Goal: Check status: Check status

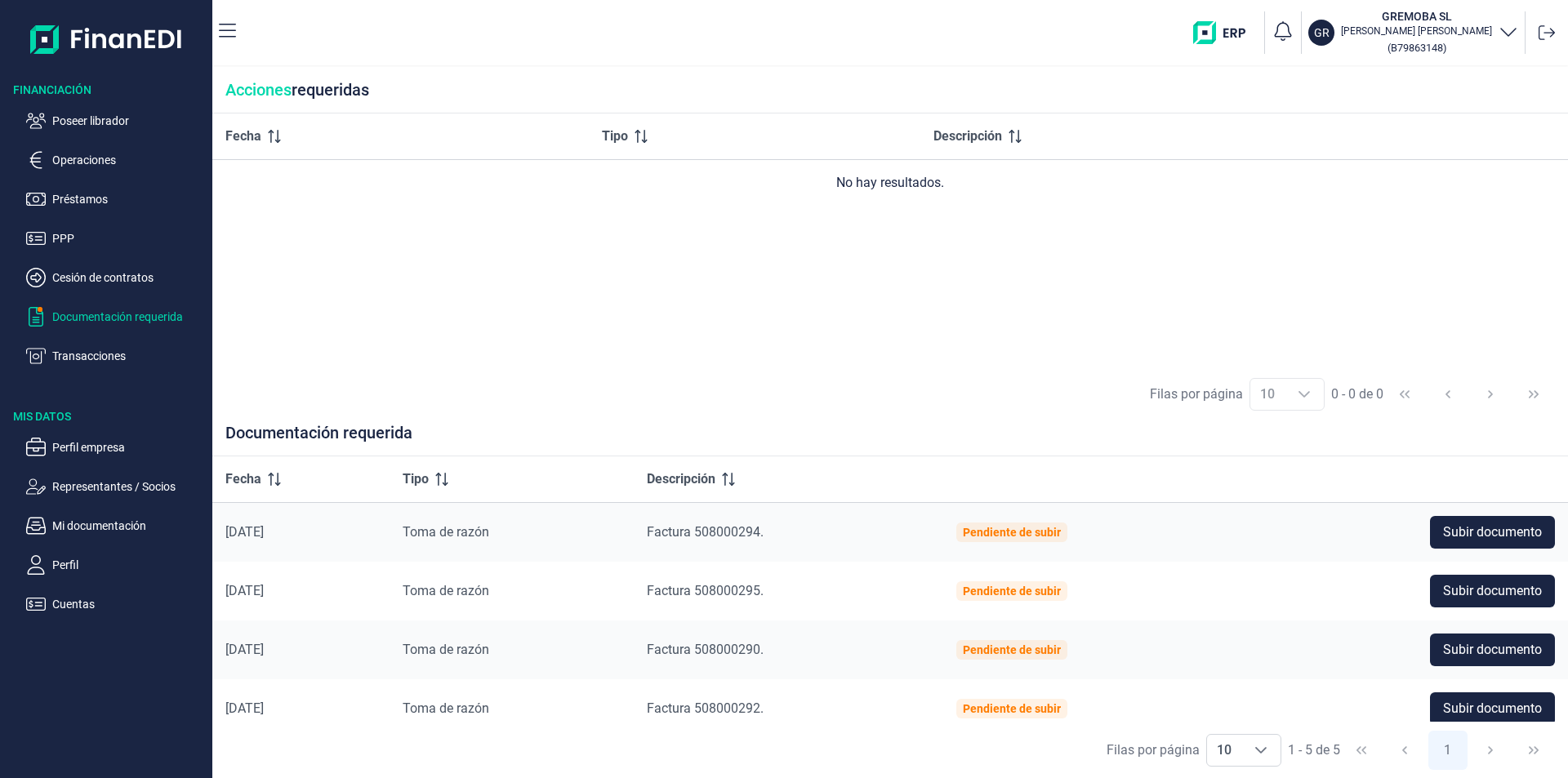
click at [78, 109] on ul "Poseer librador Operaciones Préstamos PPP Cesión de contratos Documentación req…" at bounding box center [106, 232] width 212 height 268
click at [86, 117] on p "Poseer librador" at bounding box center [129, 120] width 153 height 20
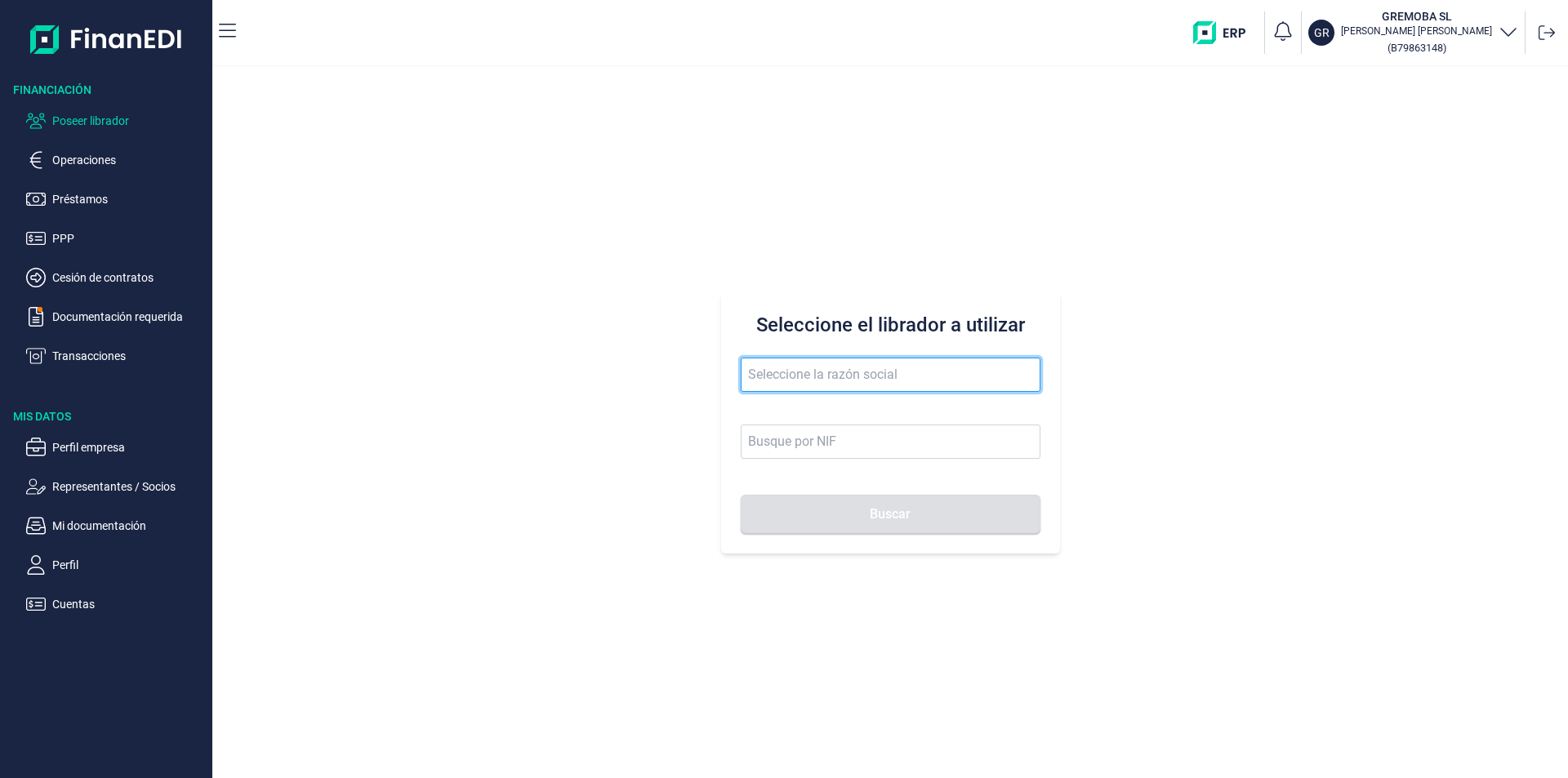
click at [771, 369] on input "text" at bounding box center [891, 375] width 300 height 34
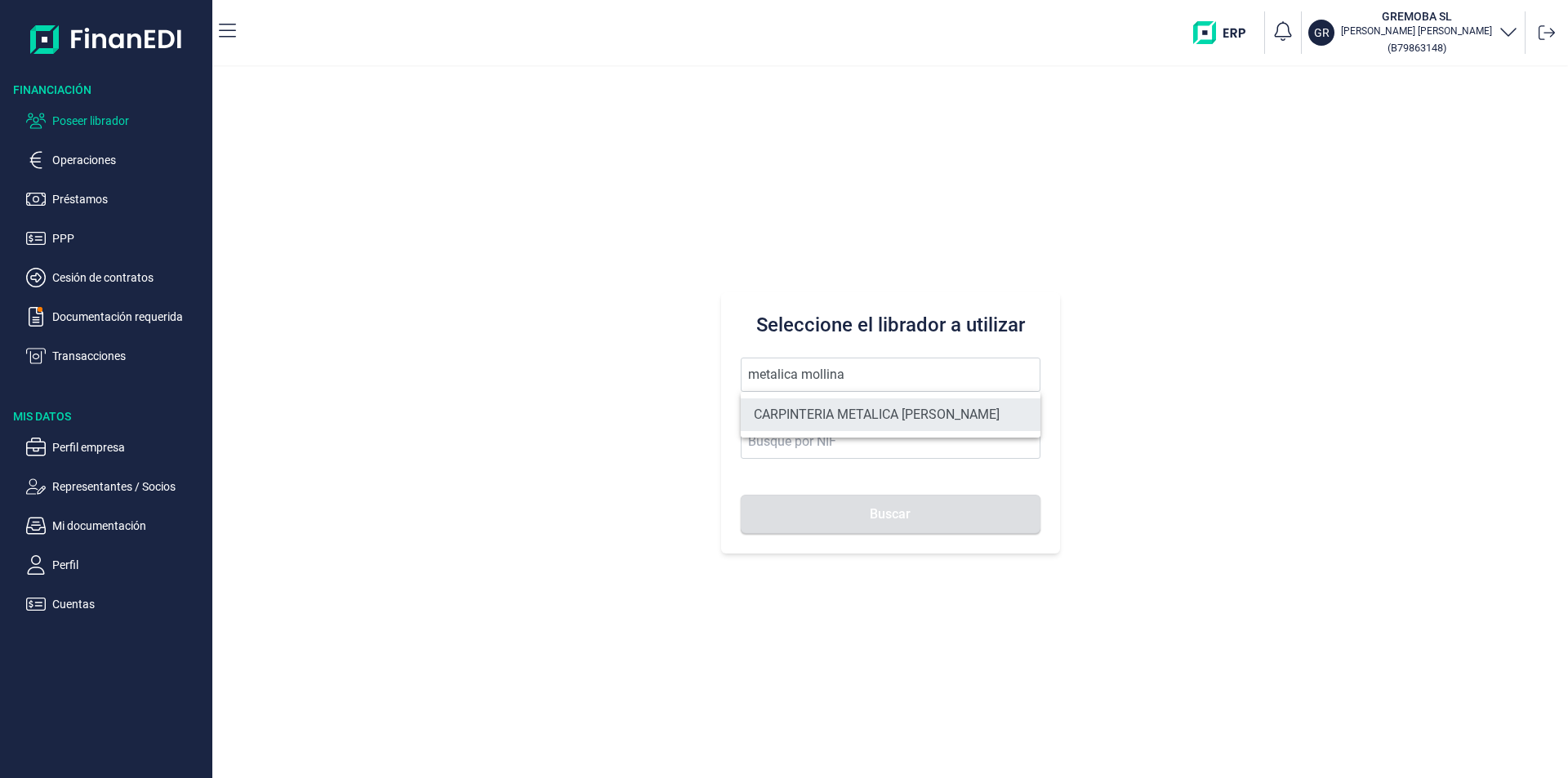
click at [856, 415] on li "CARPINTERIA METALICA [PERSON_NAME]" at bounding box center [891, 415] width 300 height 32
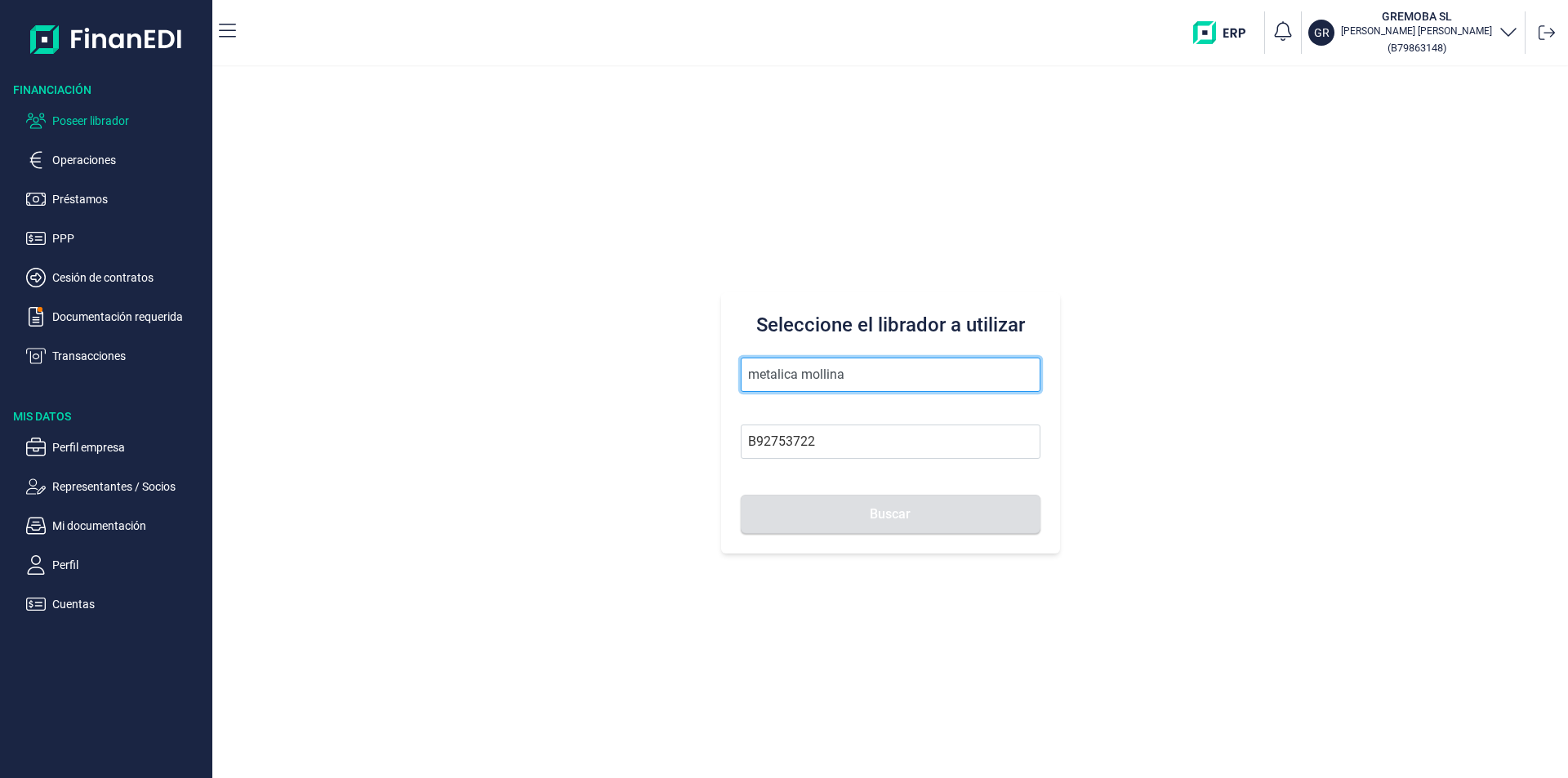
type input "CARPINTERIA METALICA [PERSON_NAME]"
type input "B92753722"
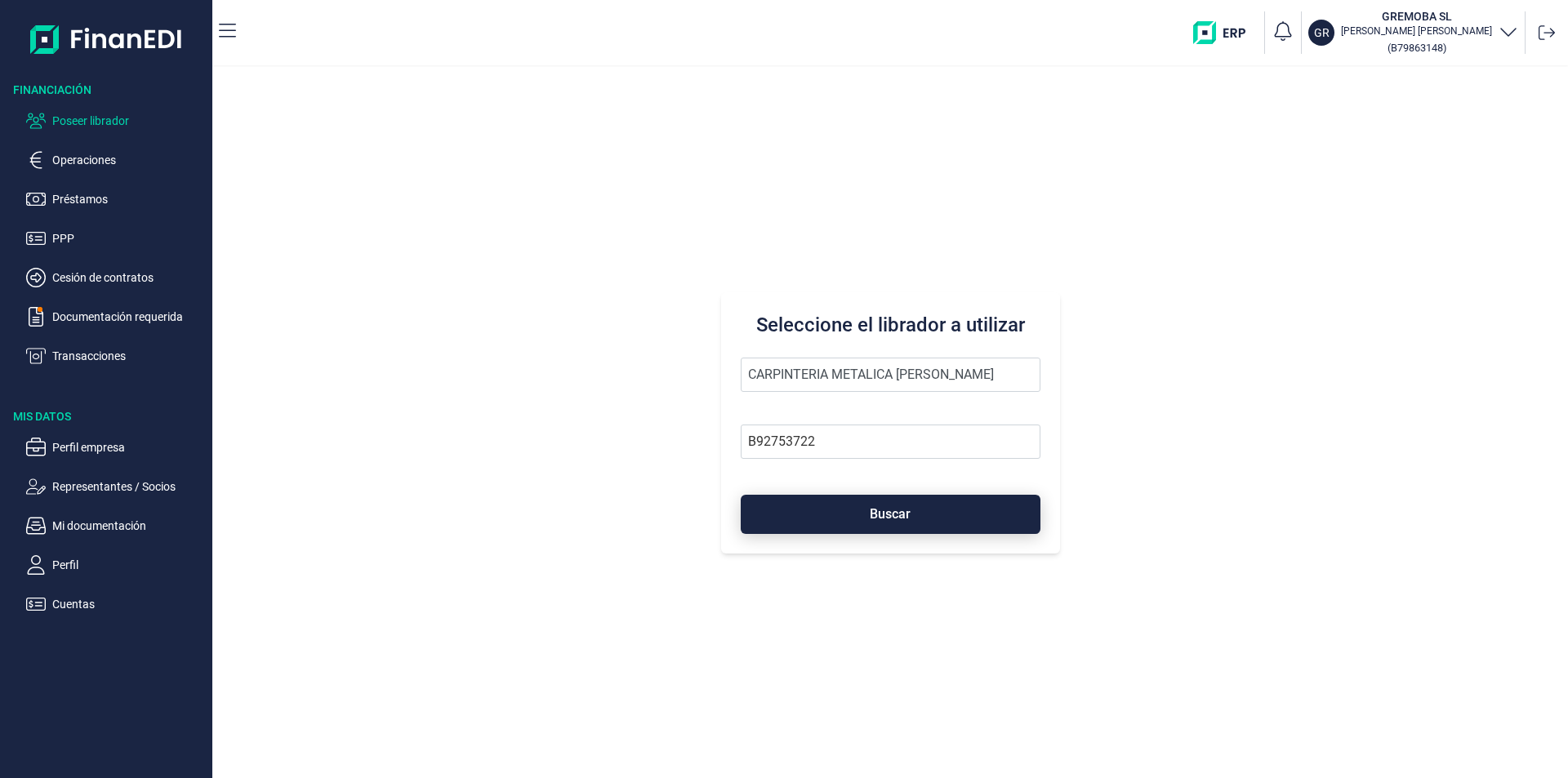
click at [853, 517] on button "Buscar" at bounding box center [891, 514] width 300 height 39
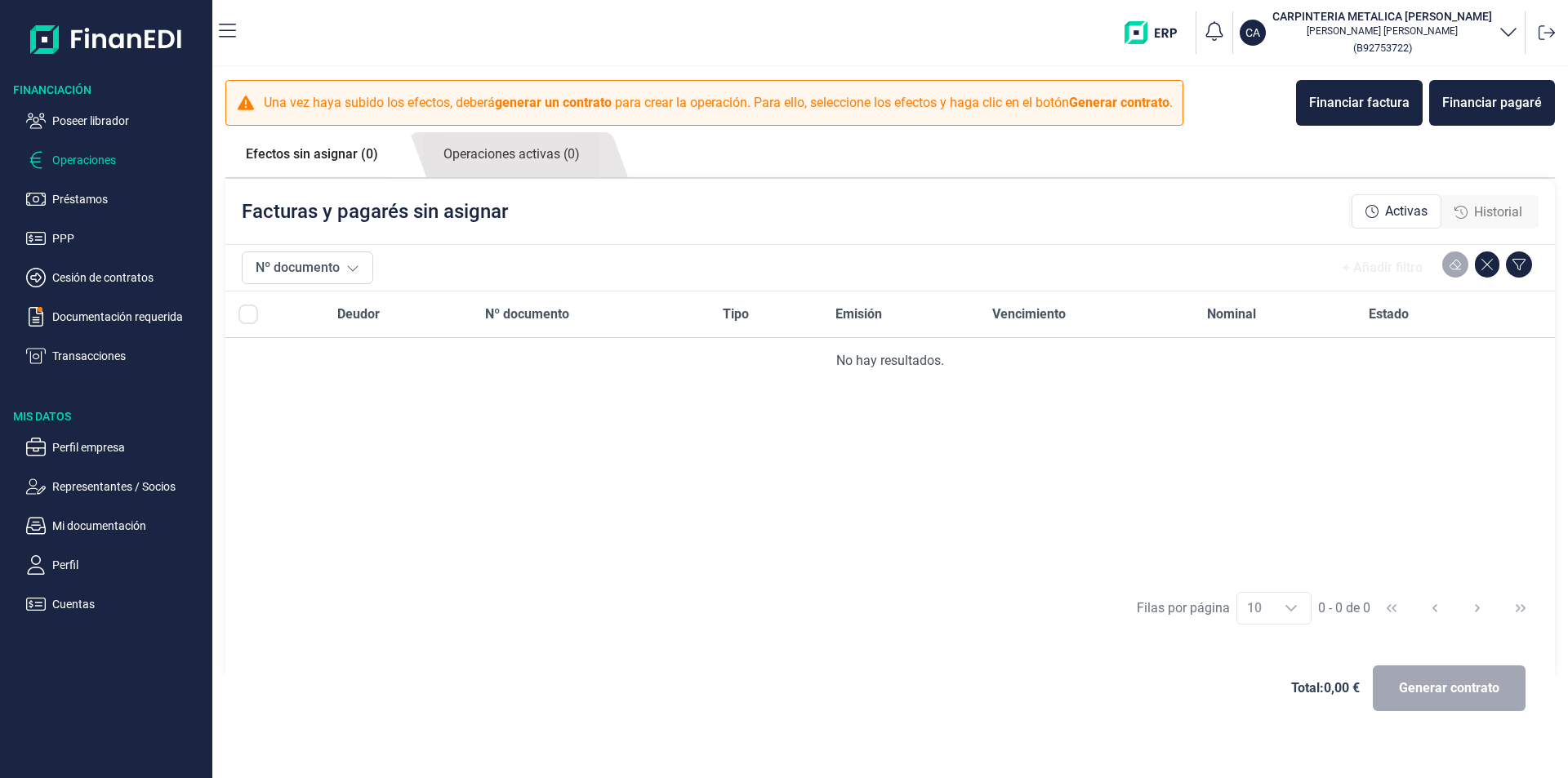
click at [1477, 214] on span "Historial" at bounding box center [1498, 212] width 49 height 20
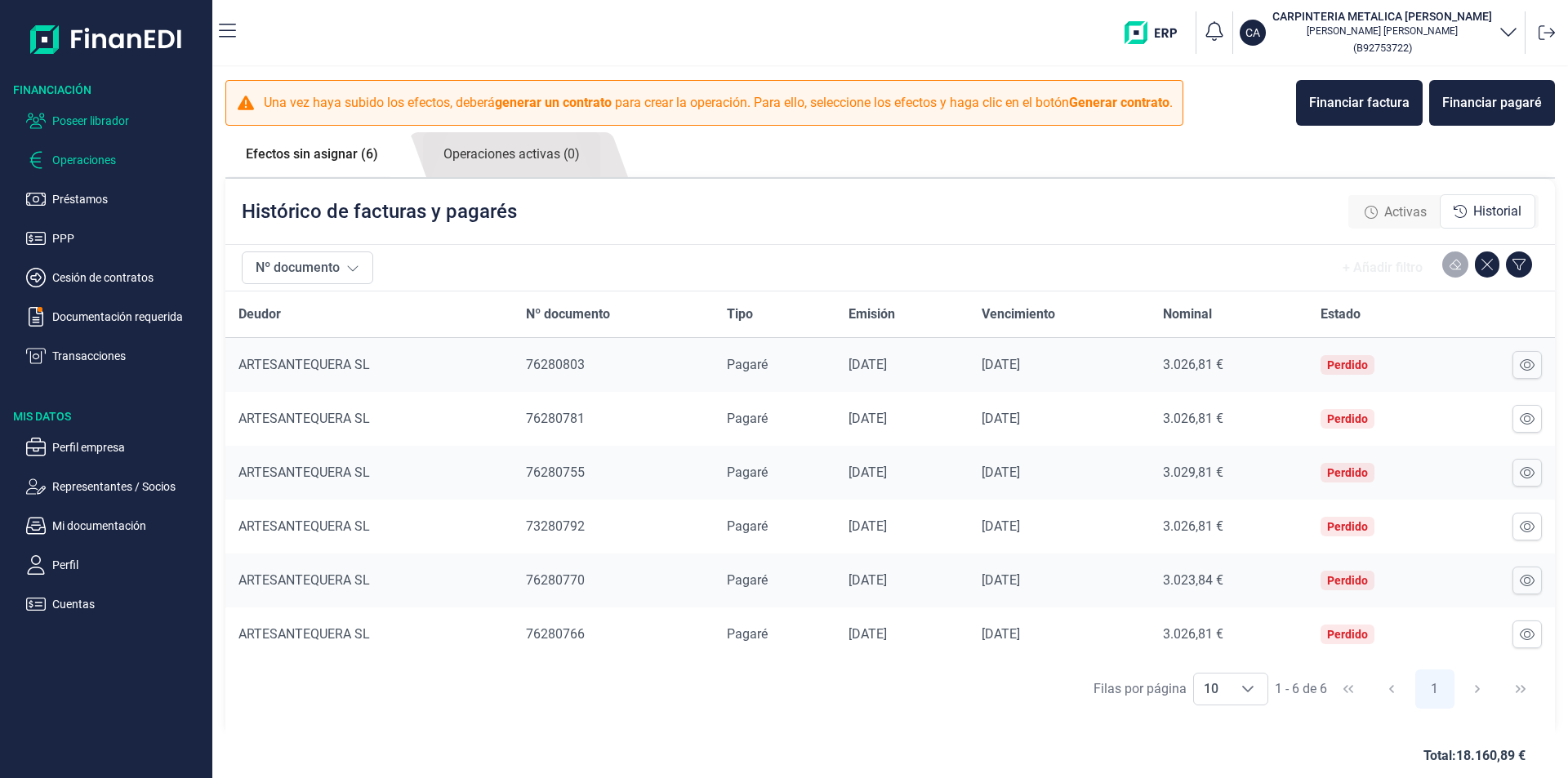
click at [110, 117] on p "Poseer librador" at bounding box center [129, 120] width 153 height 20
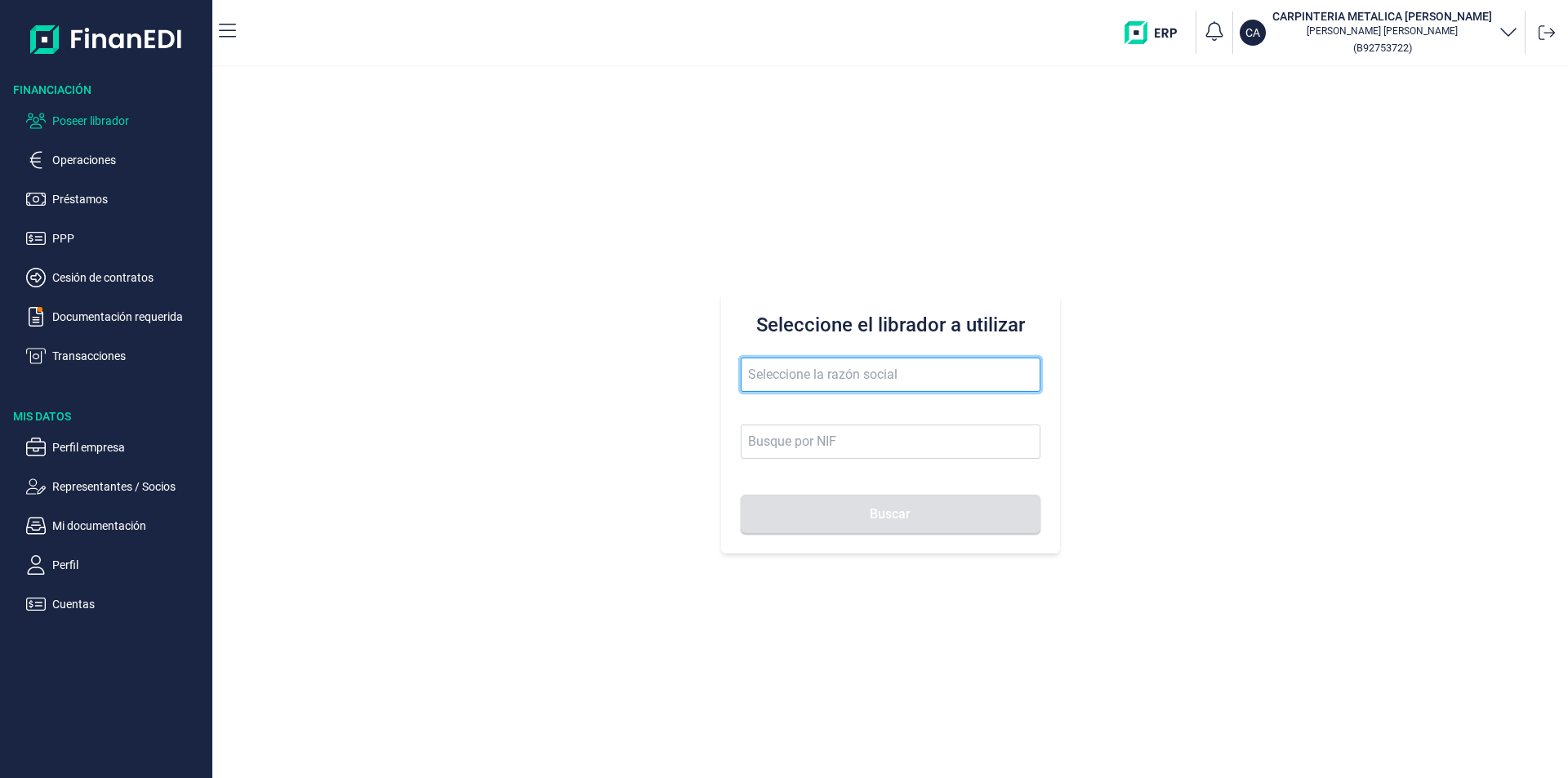
click at [761, 375] on input "text" at bounding box center [891, 375] width 300 height 34
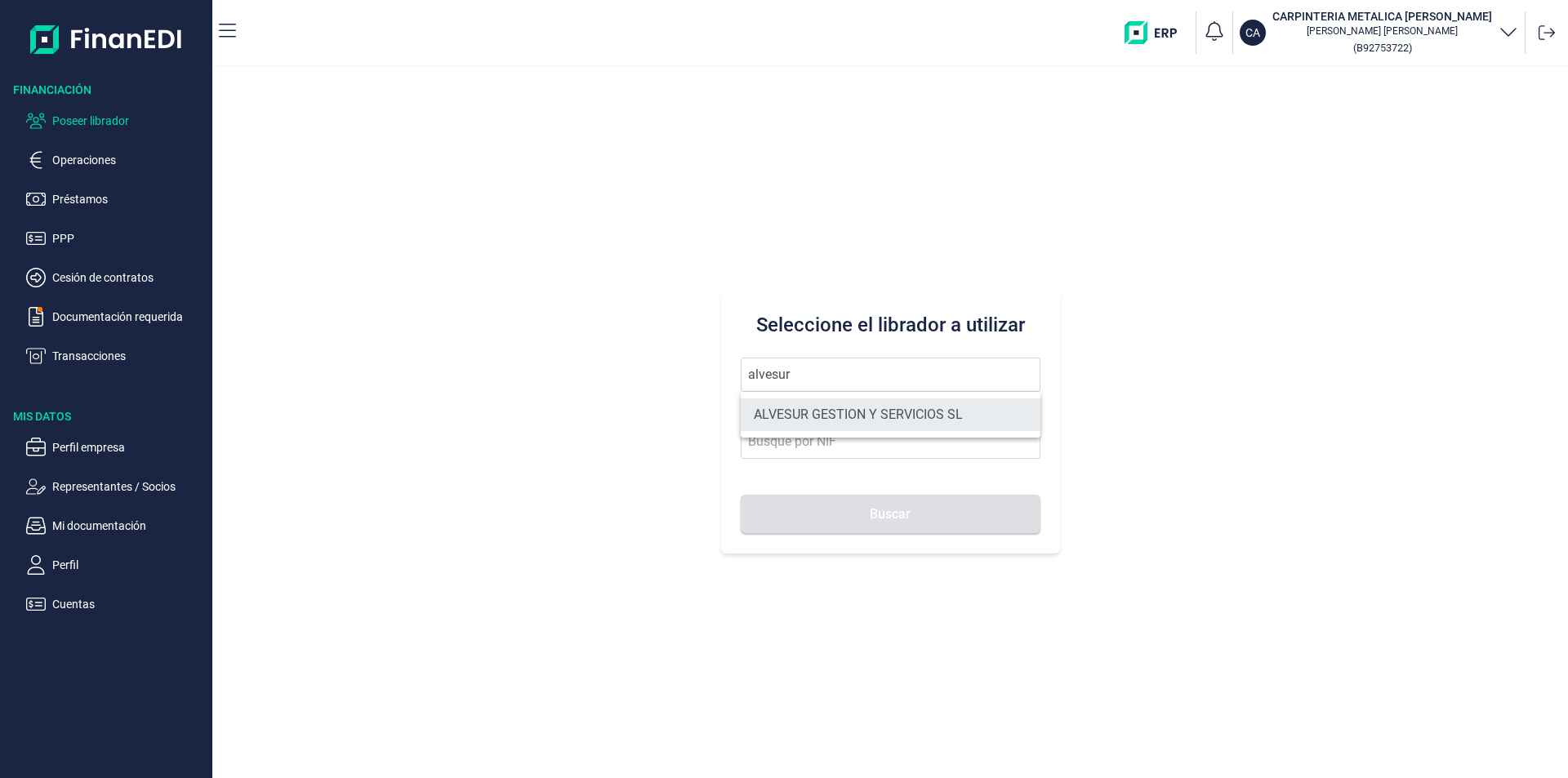
click at [866, 413] on li "ALVESUR GESTION Y SERVICIOS SL" at bounding box center [891, 415] width 300 height 32
type input "ALVESUR GESTION Y SERVICIOS SL"
type input "B73960940"
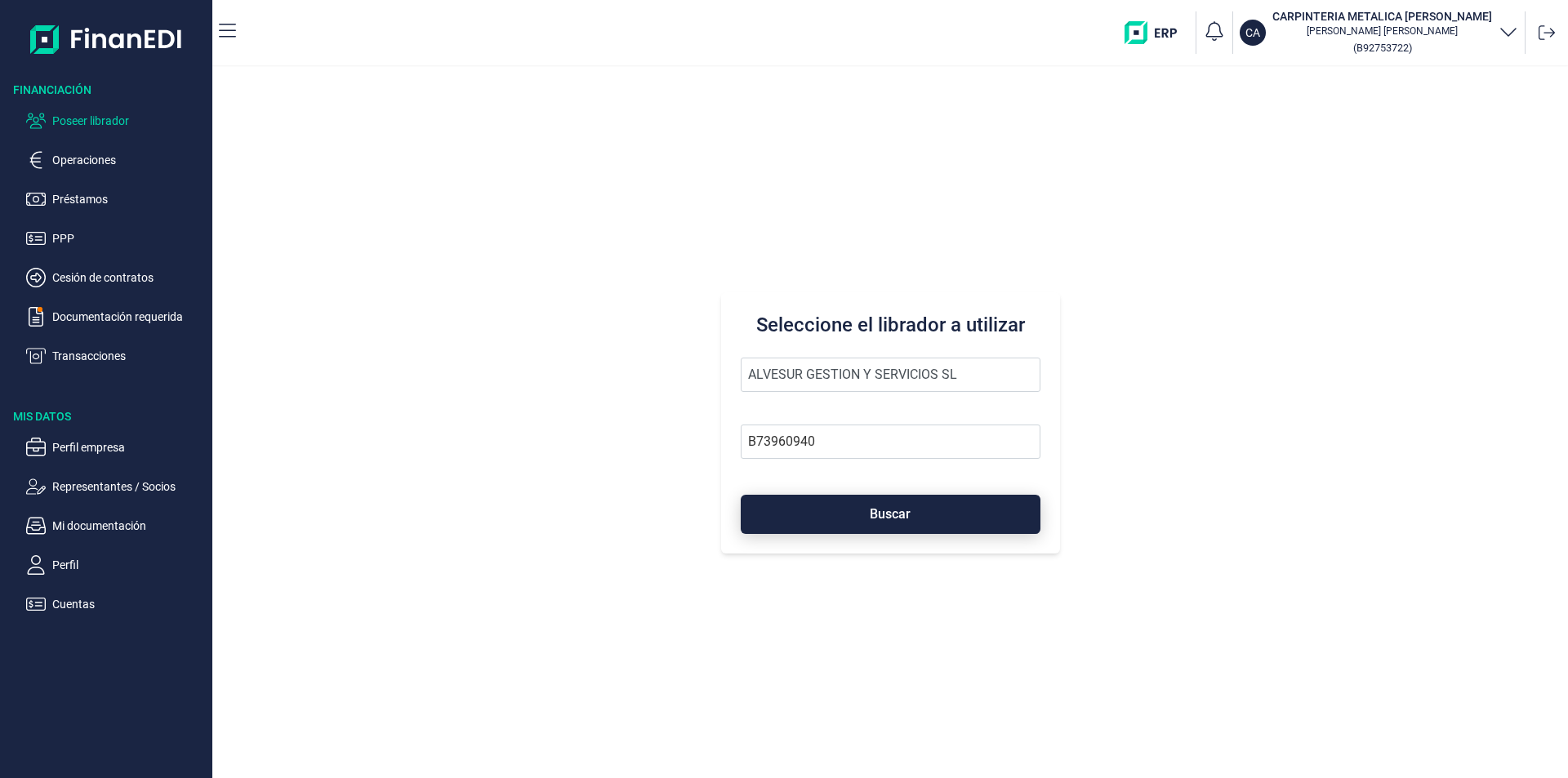
click at [873, 509] on span "Buscar" at bounding box center [890, 513] width 41 height 12
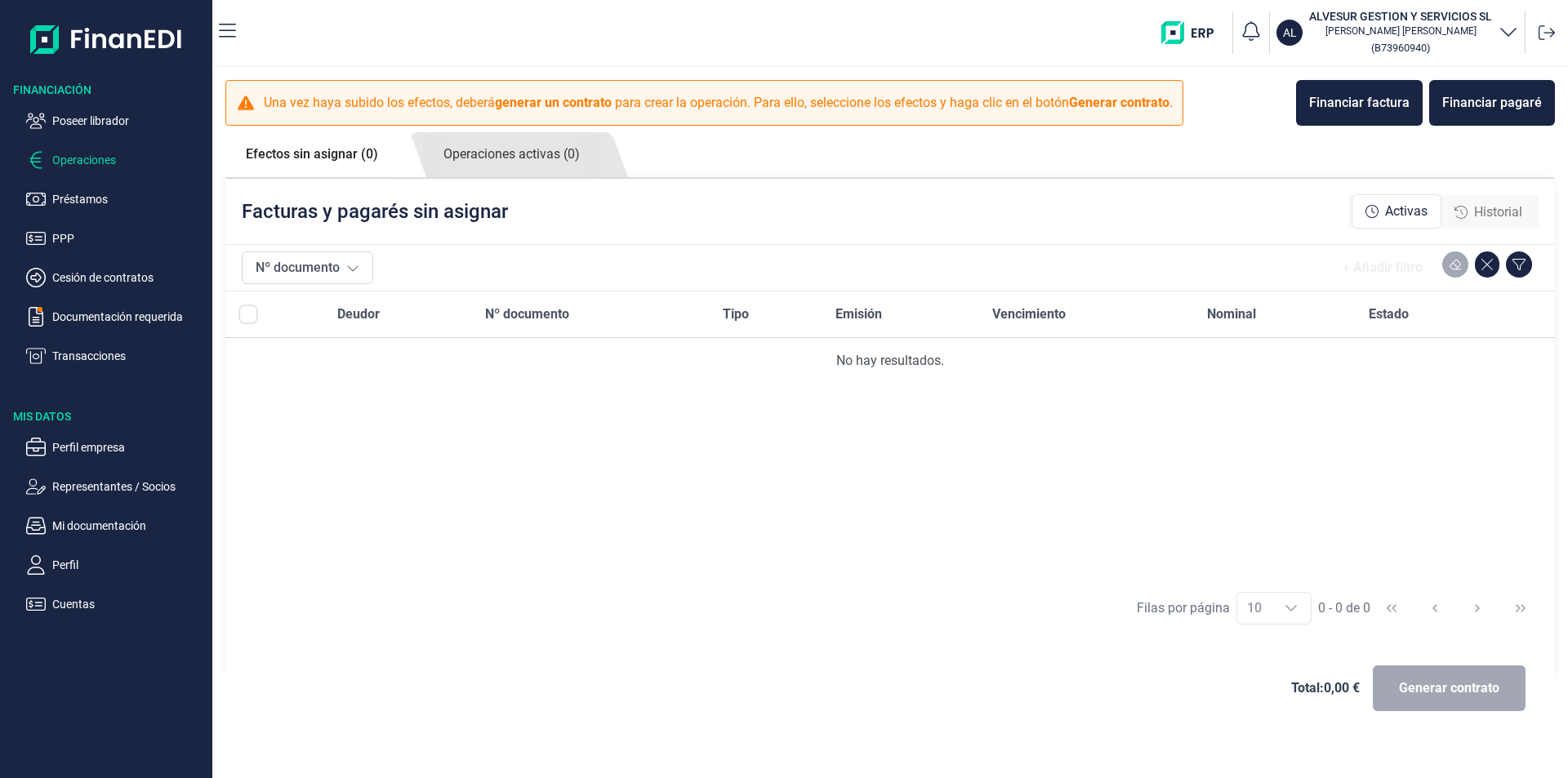
click at [1498, 209] on span "Historial" at bounding box center [1498, 212] width 49 height 20
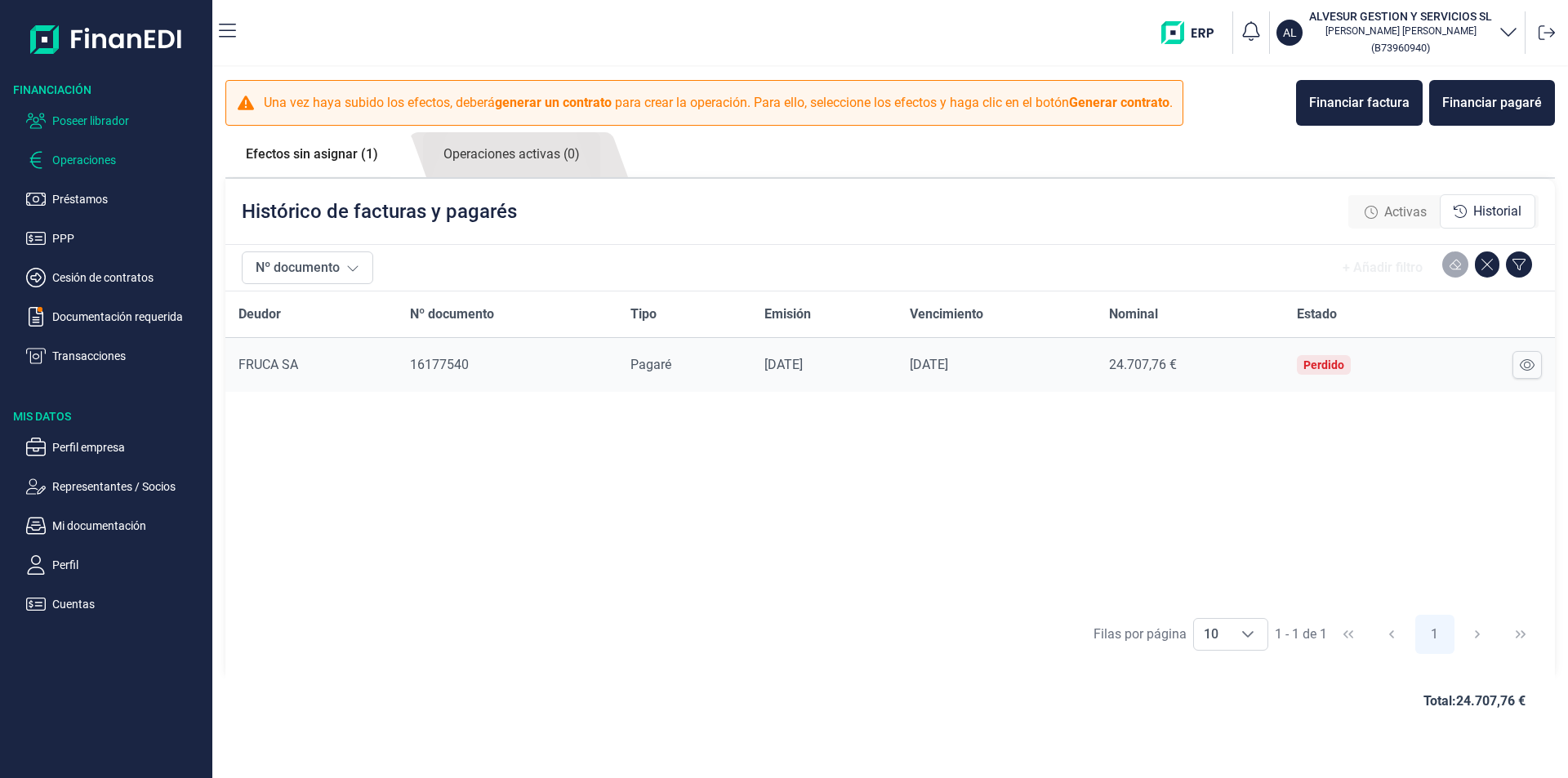
click at [122, 120] on p "Poseer librador" at bounding box center [129, 120] width 153 height 20
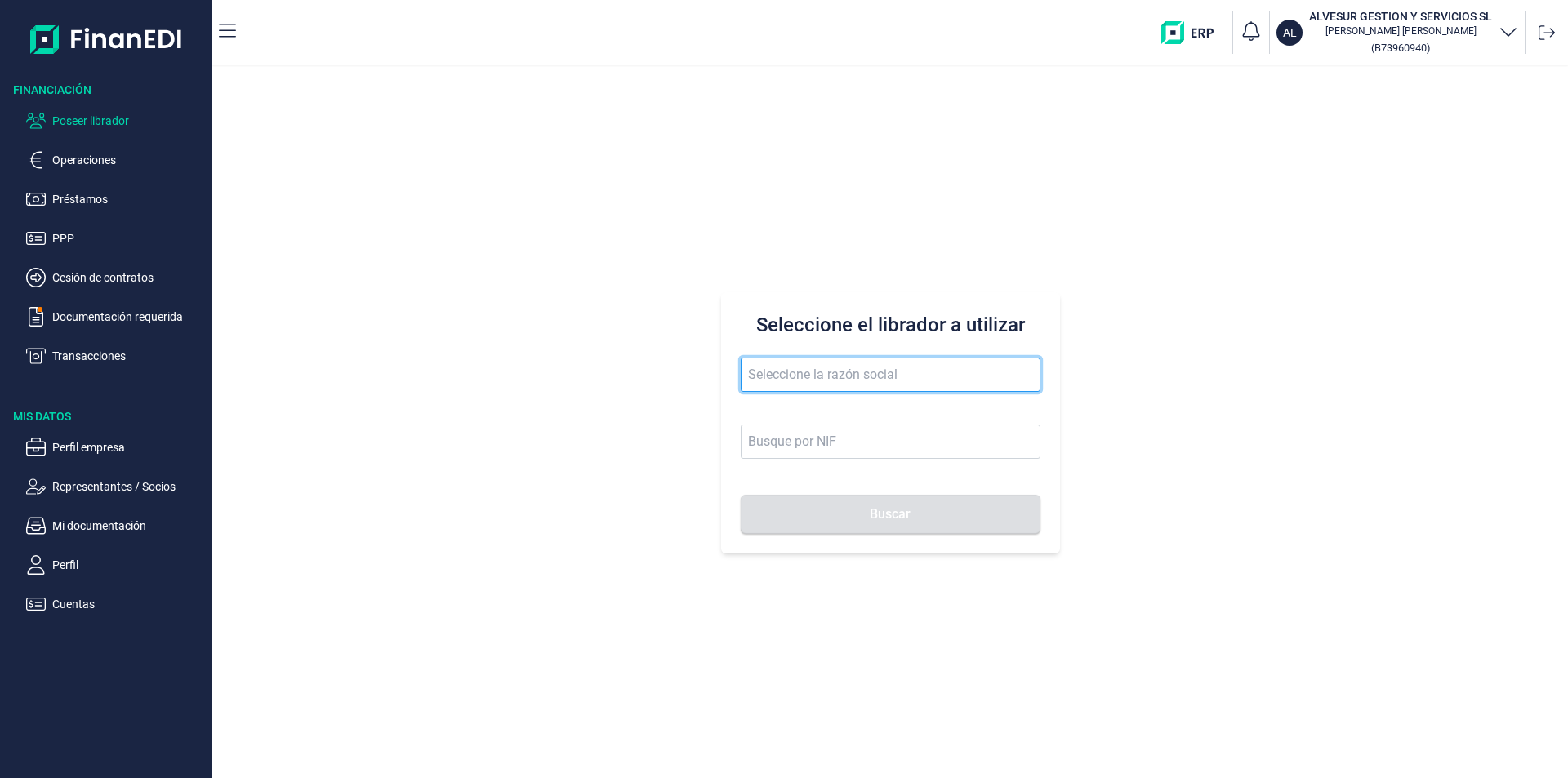
click at [766, 376] on input "text" at bounding box center [891, 375] width 300 height 34
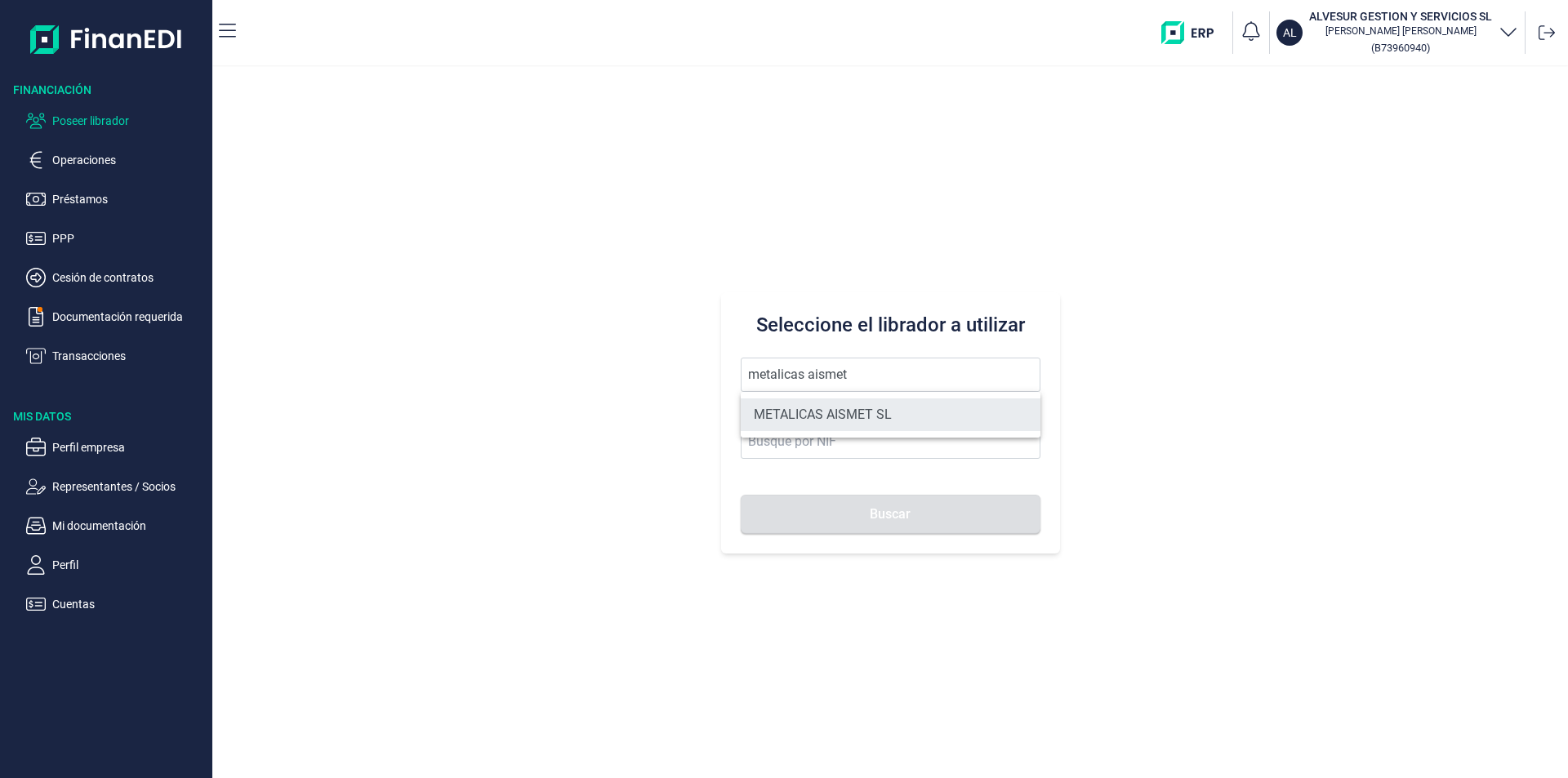
click at [869, 416] on li "METALICAS AISMET SL" at bounding box center [891, 415] width 300 height 32
type input "METALICAS AISMET SL"
type input "B98939820"
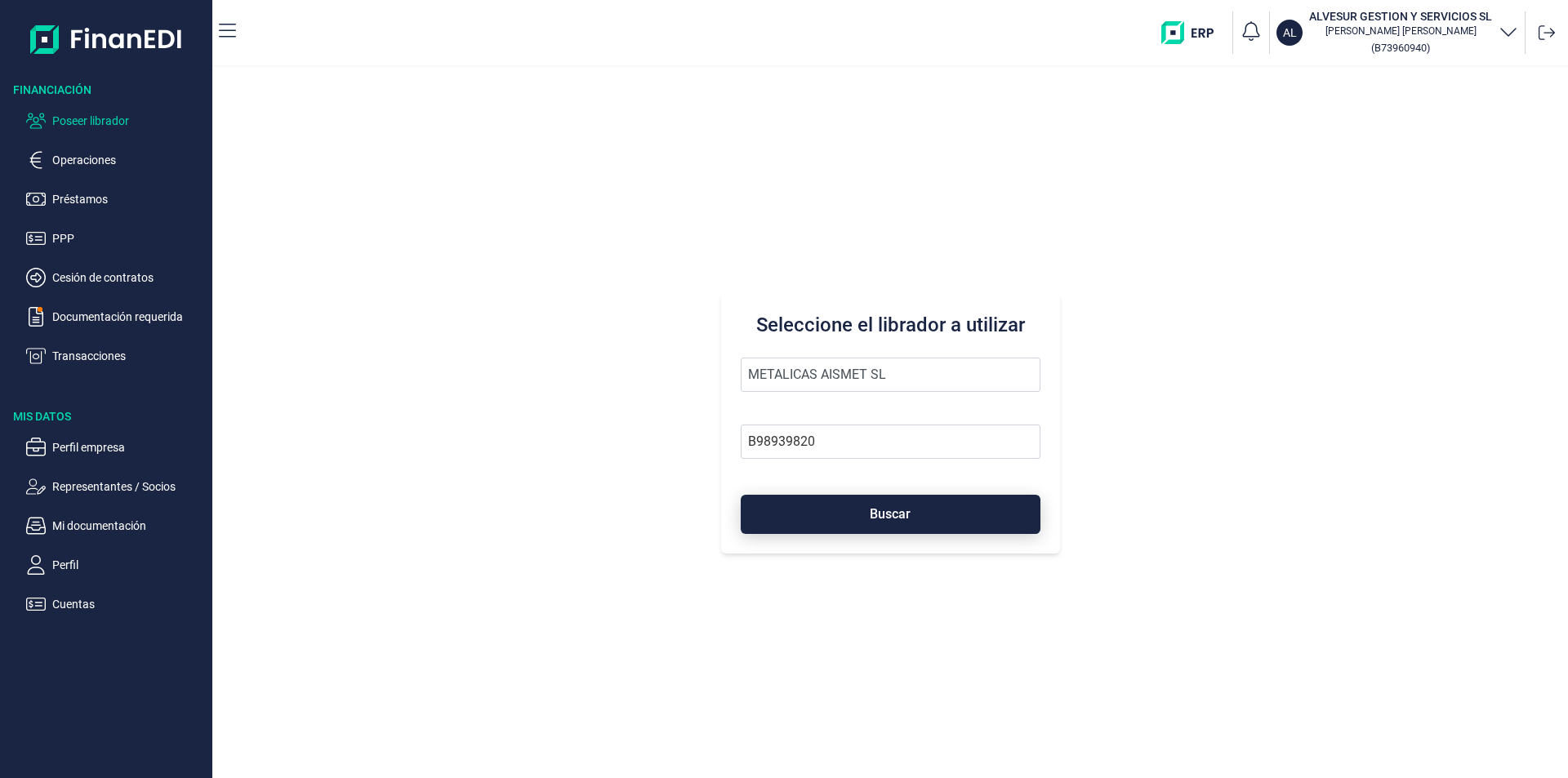
click at [885, 514] on span "Buscar" at bounding box center [890, 513] width 41 height 12
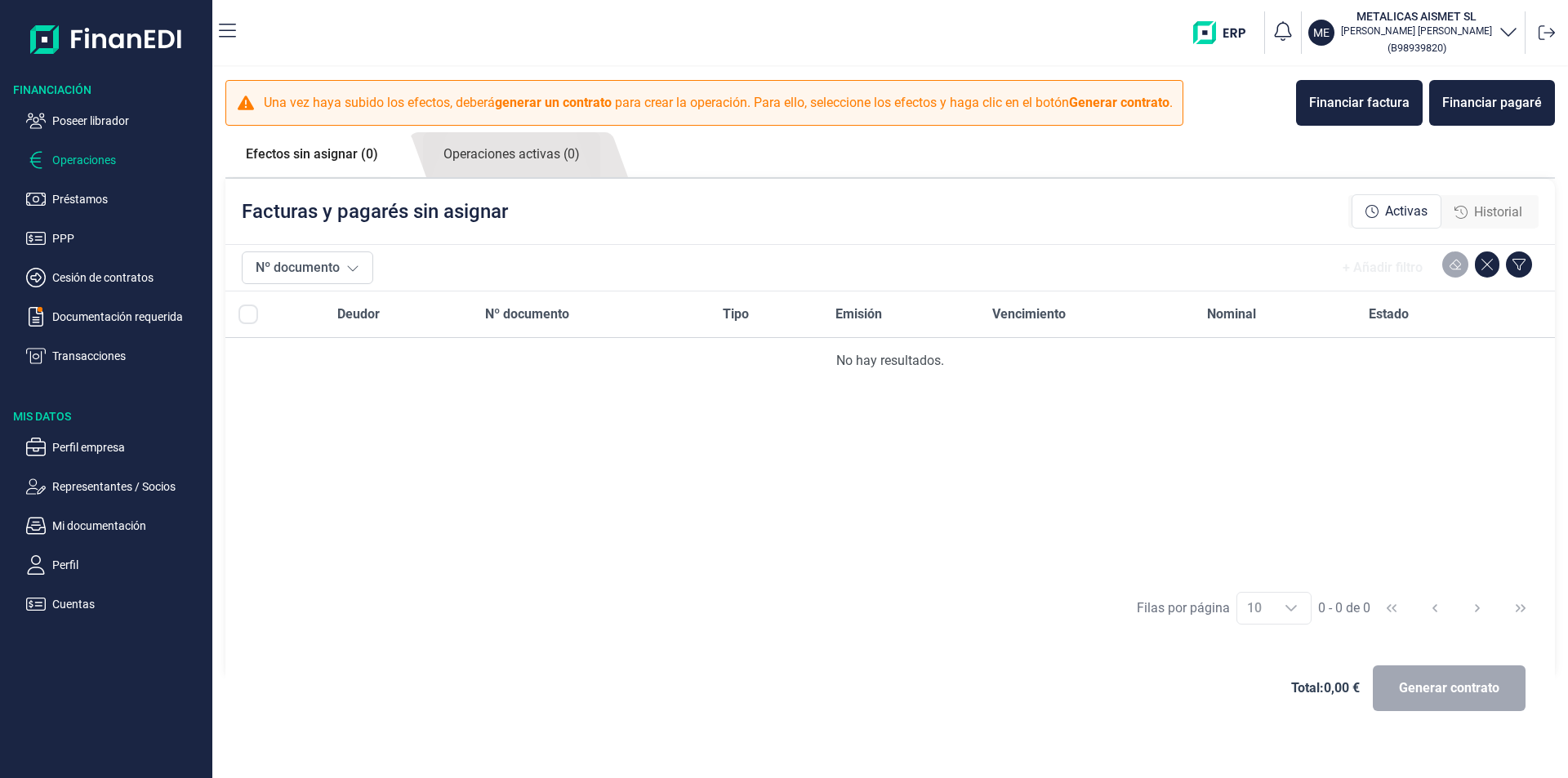
click at [1498, 206] on span "Historial" at bounding box center [1498, 212] width 49 height 20
